Goal: Find specific page/section: Find specific page/section

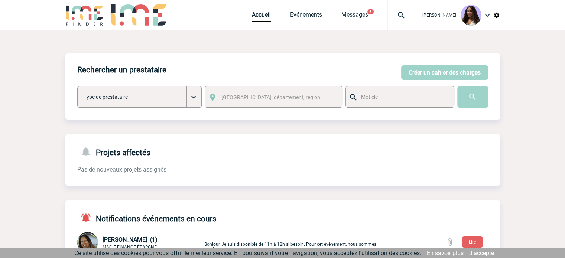
click at [391, 16] on img at bounding box center [401, 15] width 27 height 9
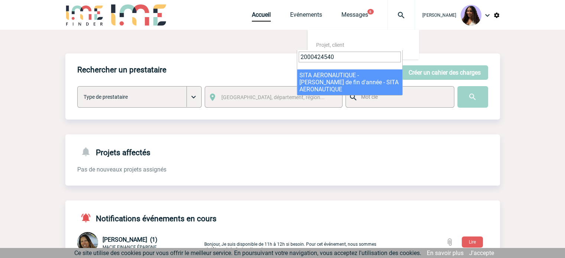
type input "2000424540"
select select "24041"
